Goal: Information Seeking & Learning: Learn about a topic

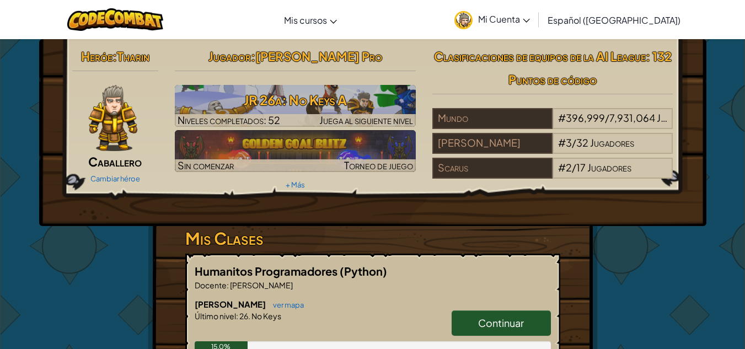
click at [502, 322] on span "Continuar" at bounding box center [501, 323] width 46 height 13
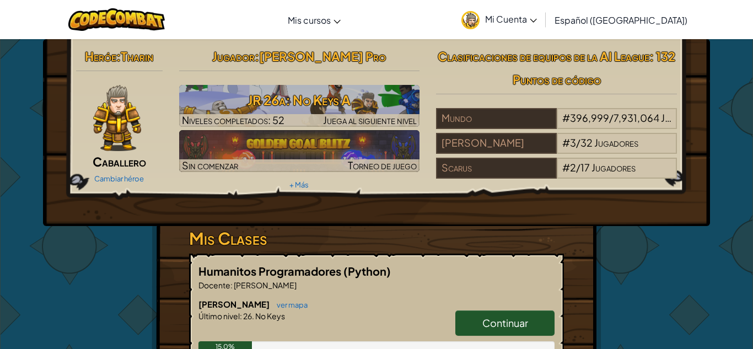
select select "es-419"
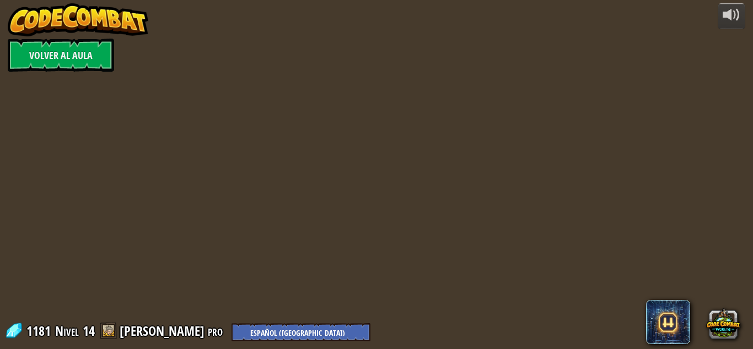
select select "es-419"
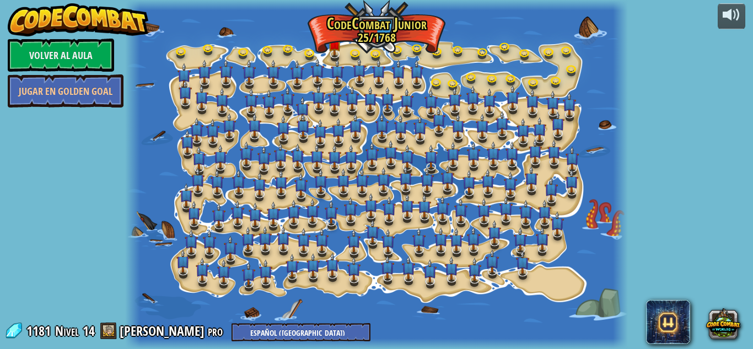
select select "es-419"
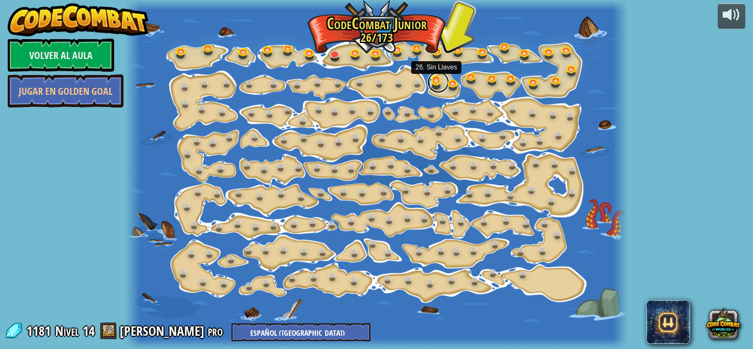
click at [435, 81] on link at bounding box center [438, 82] width 22 height 22
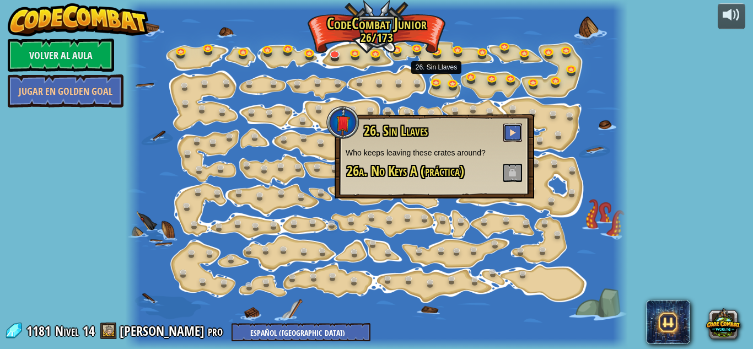
click at [514, 130] on span at bounding box center [513, 133] width 8 height 8
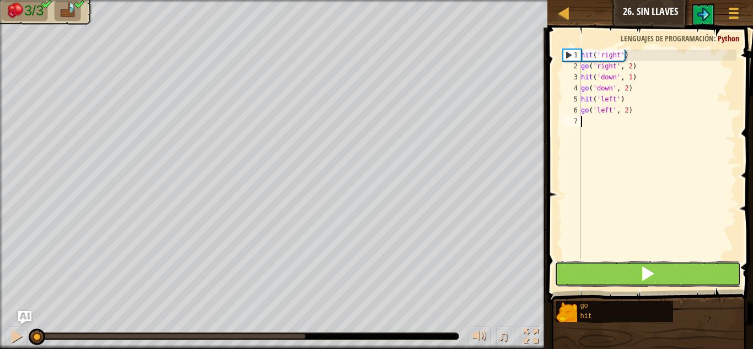
click at [656, 274] on button at bounding box center [648, 273] width 186 height 25
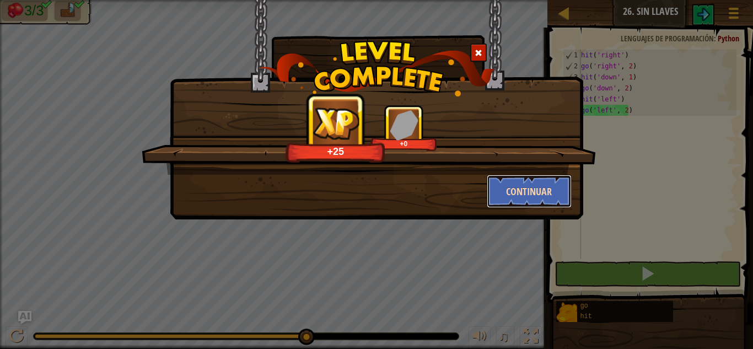
click at [549, 184] on button "Continuar" at bounding box center [529, 191] width 85 height 33
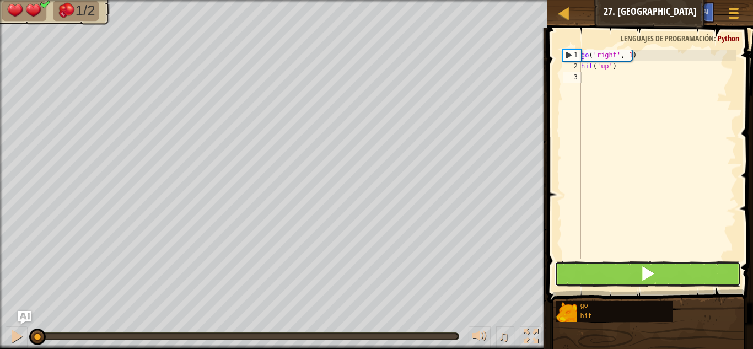
click at [635, 284] on button at bounding box center [648, 273] width 186 height 25
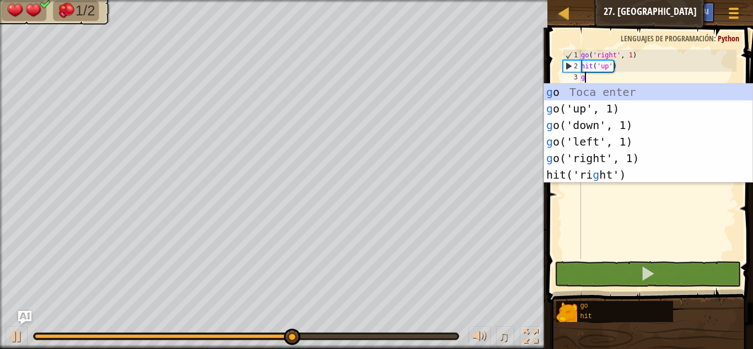
scroll to position [5, 0]
type textarea "go"
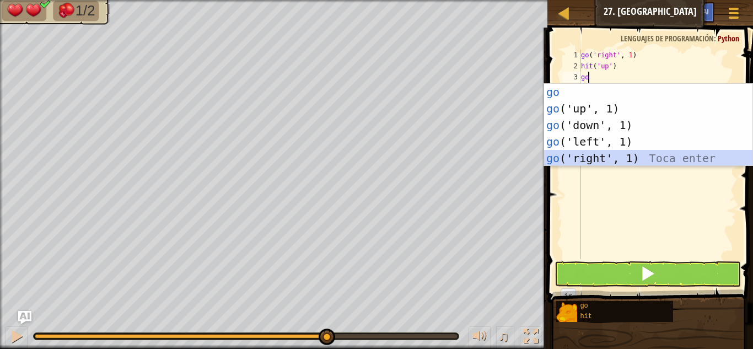
click at [594, 157] on div "go Toca enter go ('up', 1) Toca enter go ('down', 1) Toca enter go ('left', 1) …" at bounding box center [648, 142] width 208 height 116
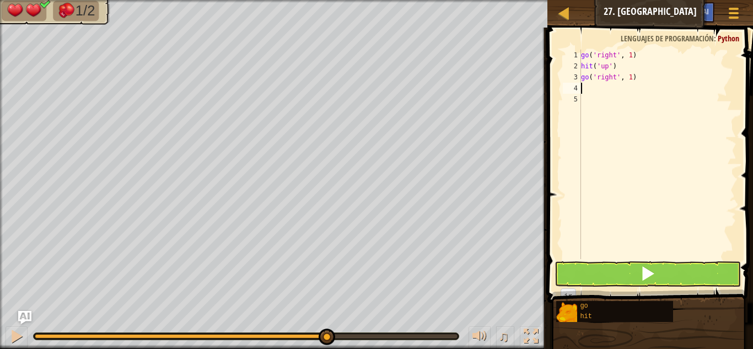
type textarea "h"
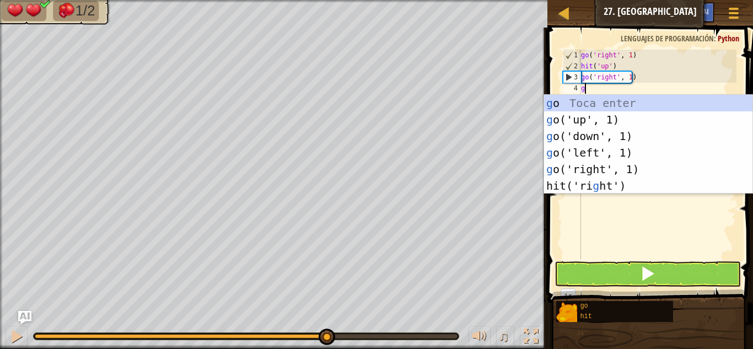
type textarea "go"
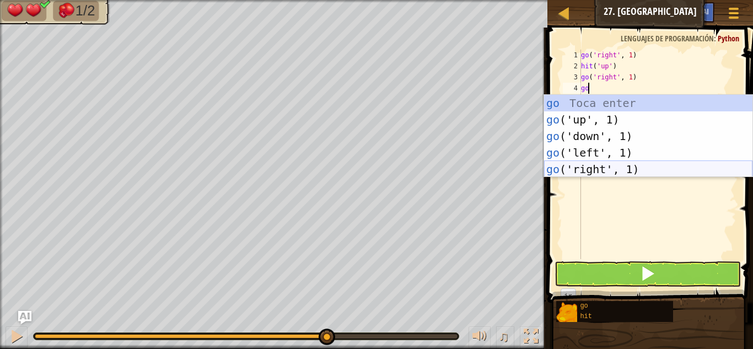
click at [607, 168] on div "go Toca enter go ('up', 1) Toca enter go ('down', 1) Toca enter go ('left', 1) …" at bounding box center [648, 153] width 208 height 116
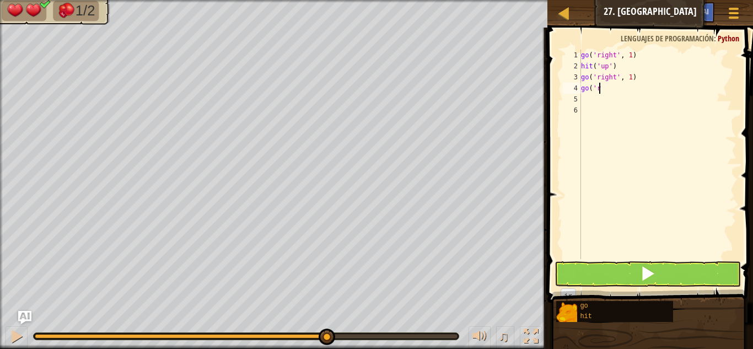
type textarea "g"
type textarea "go('right', 2)"
